Goal: Book appointment/travel/reservation

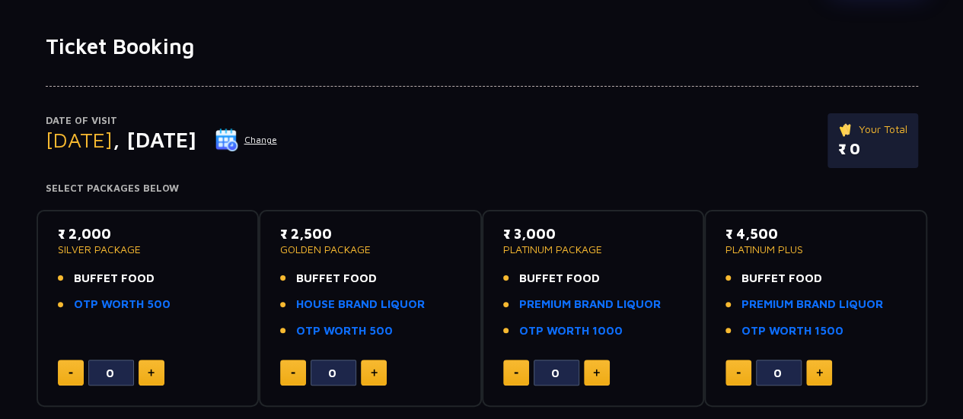
scroll to position [80, 0]
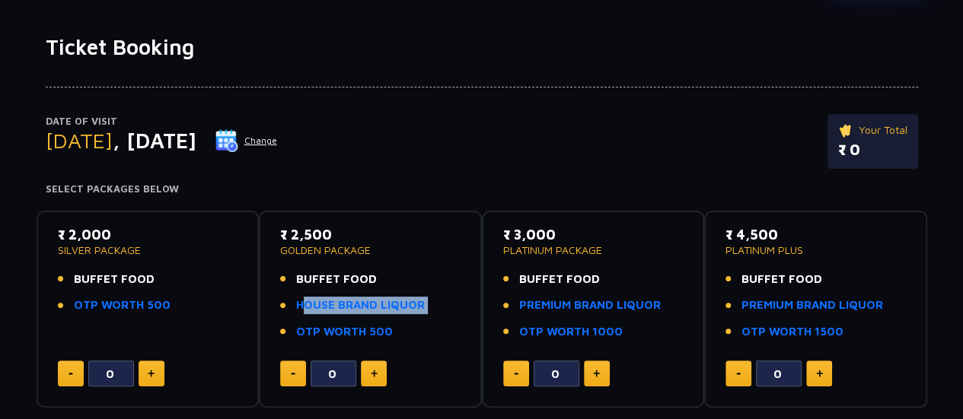
drag, startPoint x: 440, startPoint y: 303, endPoint x: 426, endPoint y: 317, distance: 19.9
click at [426, 317] on ul "BUFFET FOOD HOUSE BRAND LIQUOR OTP WORTH 500" at bounding box center [370, 306] width 180 height 70
click at [151, 370] on img at bounding box center [151, 374] width 7 height 8
type input "2"
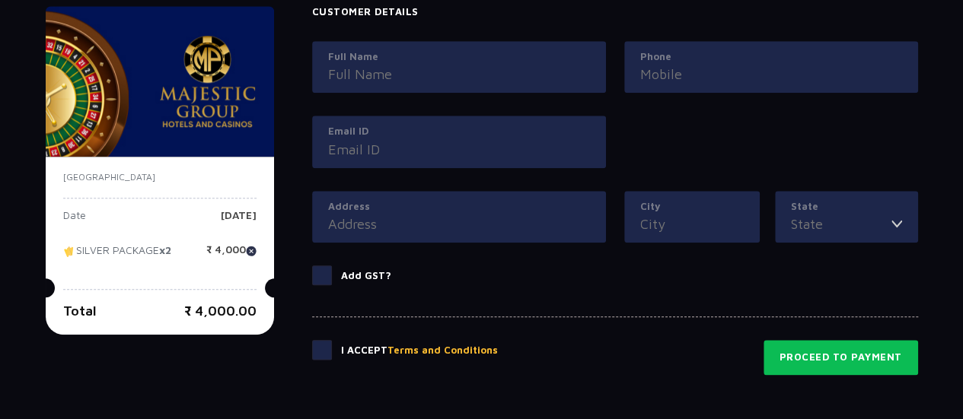
scroll to position [732, 0]
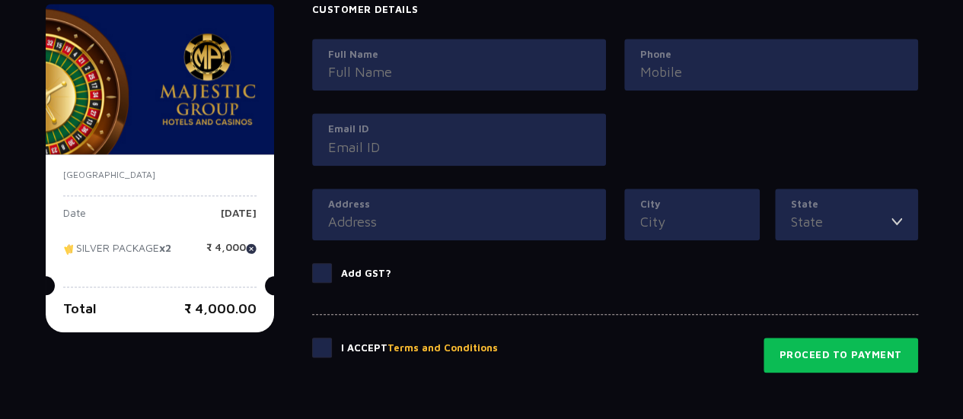
click at [326, 342] on span at bounding box center [322, 348] width 20 height 20
click at [0, 0] on input "checkbox" at bounding box center [0, 0] width 0 height 0
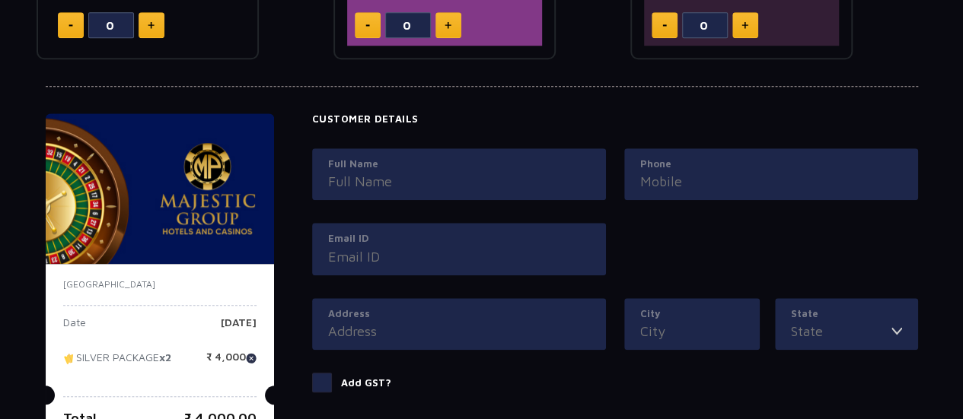
scroll to position [622, 0]
click at [400, 168] on label "Full Name" at bounding box center [459, 165] width 262 height 15
click at [400, 172] on input "Full Name" at bounding box center [459, 182] width 262 height 21
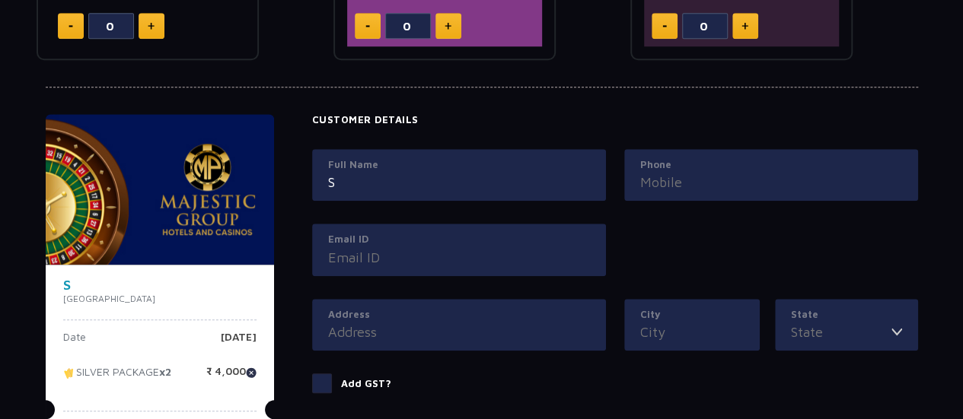
click at [381, 183] on input "S" at bounding box center [459, 182] width 262 height 21
type input "[PERSON_NAME]"
type input "09960747484"
type input "[EMAIL_ADDRESS][PERSON_NAME][DOMAIN_NAME]"
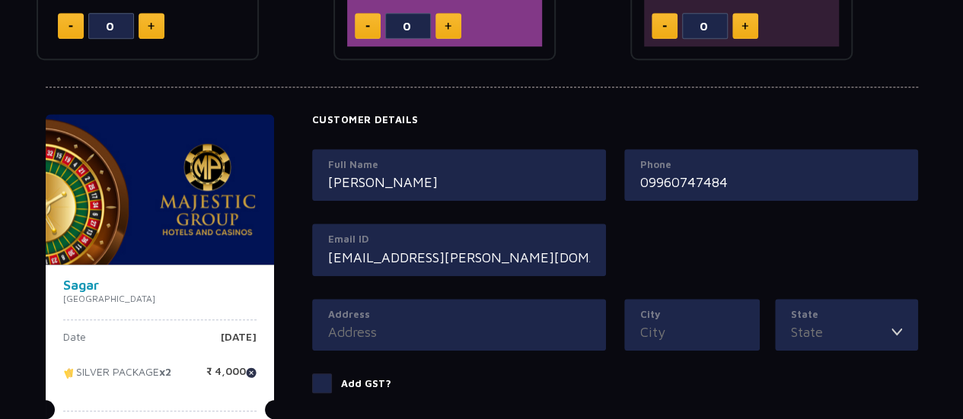
type input "[PERSON_NAME] Nagar, [GEOGRAPHIC_DATA]"
type input "[GEOGRAPHIC_DATA]"
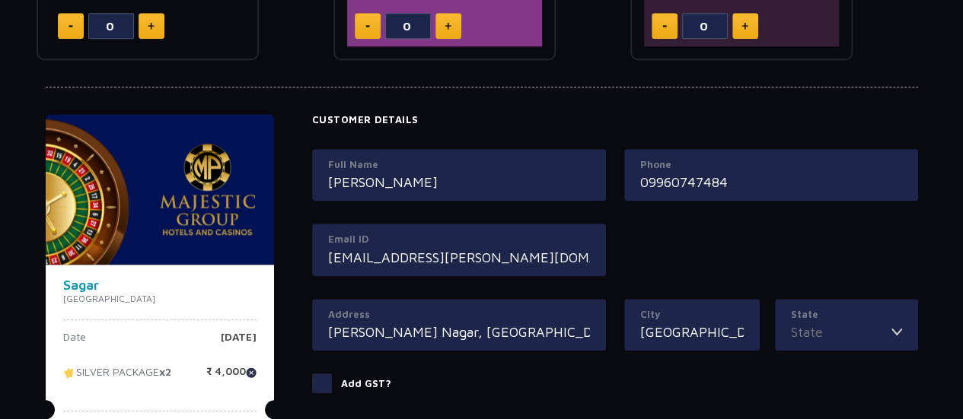
type input "[GEOGRAPHIC_DATA]"
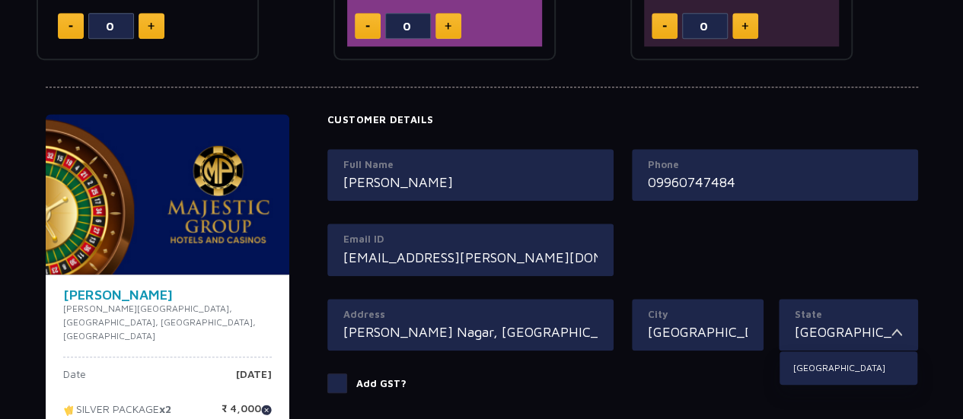
click at [654, 183] on input "09960747484" at bounding box center [775, 182] width 254 height 21
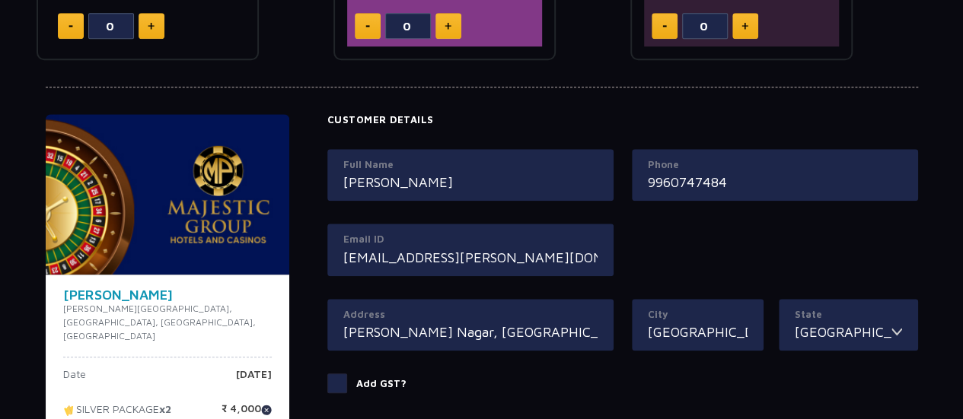
type input "9960747484"
click at [535, 256] on input "[EMAIL_ADDRESS][PERSON_NAME][DOMAIN_NAME]" at bounding box center [470, 257] width 254 height 21
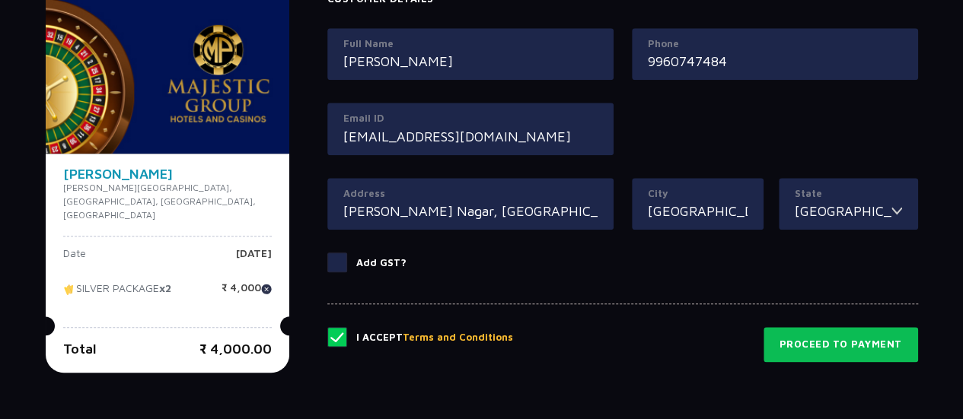
scroll to position [743, 0]
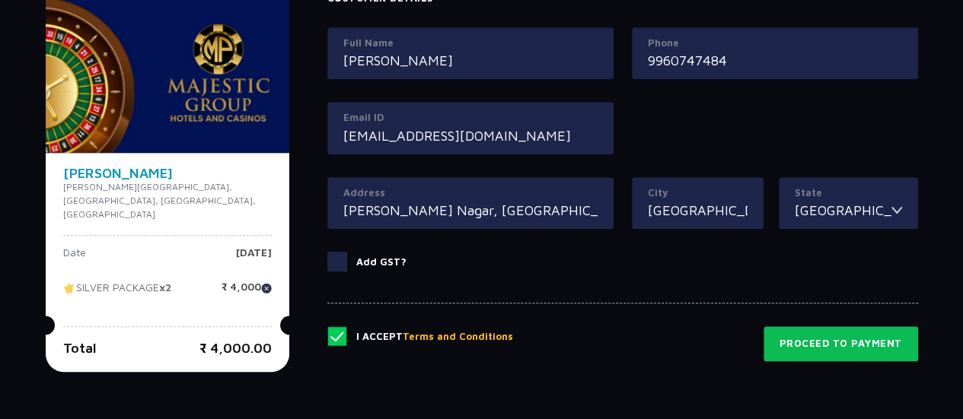
type input "[EMAIL_ADDRESS][DOMAIN_NAME]"
drag, startPoint x: 158, startPoint y: 238, endPoint x: 275, endPoint y: 241, distance: 117.2
click at [275, 241] on div "Sagar [PERSON_NAME] Nagar, [GEOGRAPHIC_DATA], [GEOGRAPHIC_DATA], [GEOGRAPHIC_DA…" at bounding box center [167, 262] width 243 height 219
click at [590, 208] on input "[PERSON_NAME] Nagar, [GEOGRAPHIC_DATA]" at bounding box center [470, 210] width 254 height 21
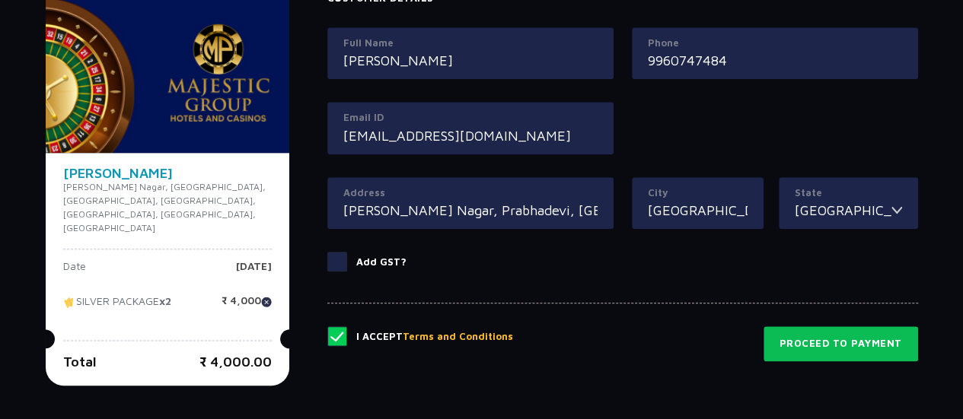
scroll to position [0, 0]
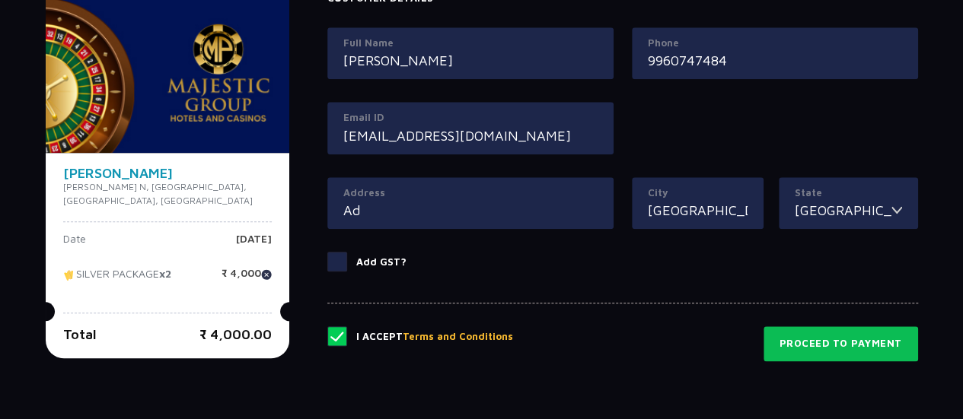
type input "A"
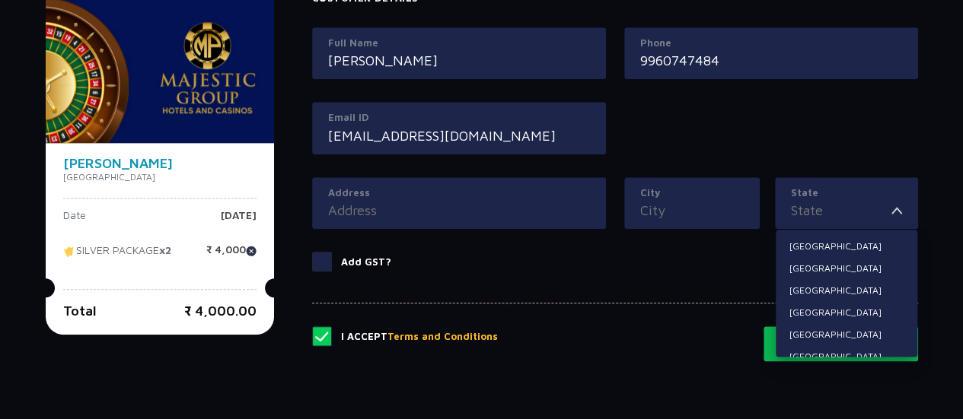
click at [485, 291] on form "Customer Details Full Name [PERSON_NAME] Phone [PHONE_NUMBER] Email ID [EMAIL_A…" at bounding box center [615, 176] width 606 height 369
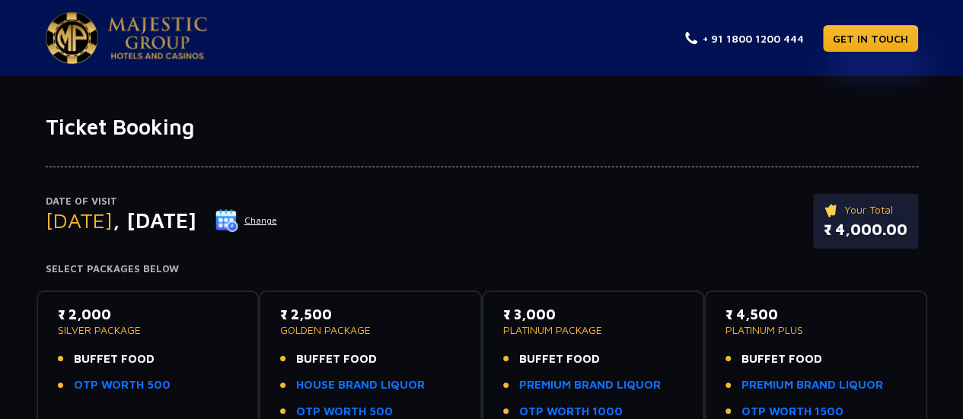
drag, startPoint x: 135, startPoint y: 218, endPoint x: 260, endPoint y: 221, distance: 124.8
click at [260, 221] on div "[DATE] Change" at bounding box center [162, 220] width 232 height 24
click at [501, 156] on div at bounding box center [482, 153] width 872 height 27
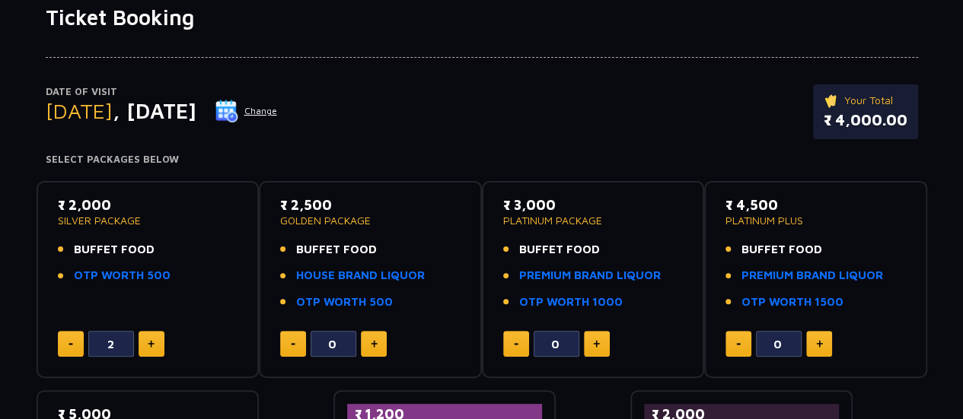
scroll to position [107, 0]
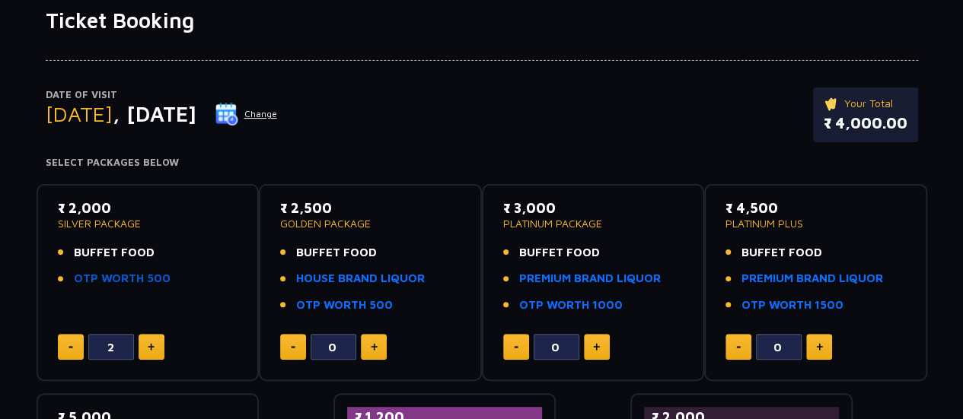
click at [113, 275] on link "OTP WORTH 500" at bounding box center [122, 279] width 97 height 18
